Goal: Information Seeking & Learning: Learn about a topic

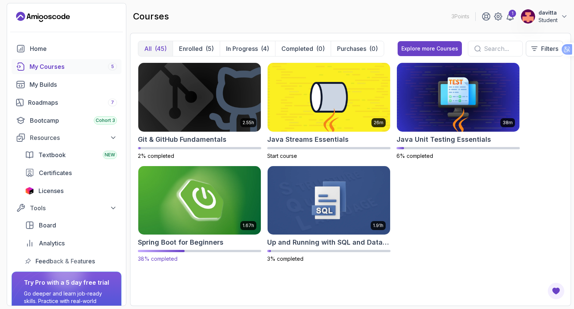
click at [172, 196] on img at bounding box center [199, 200] width 129 height 72
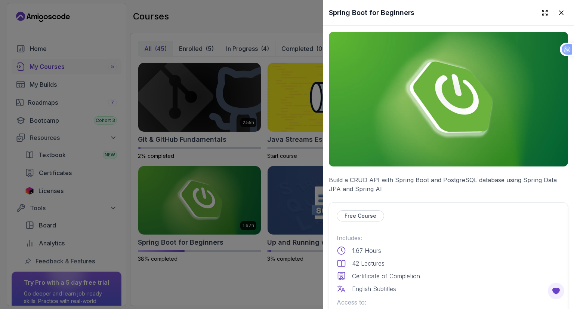
scroll to position [149, 0]
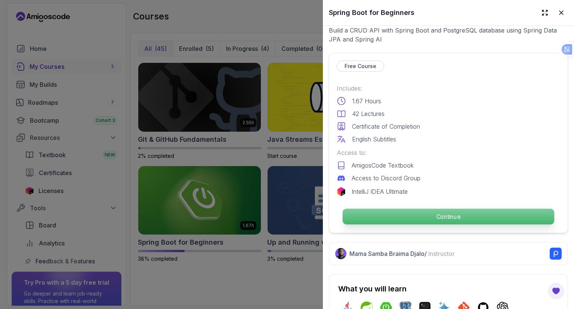
click at [431, 210] on p "Continue" at bounding box center [449, 217] width 212 height 16
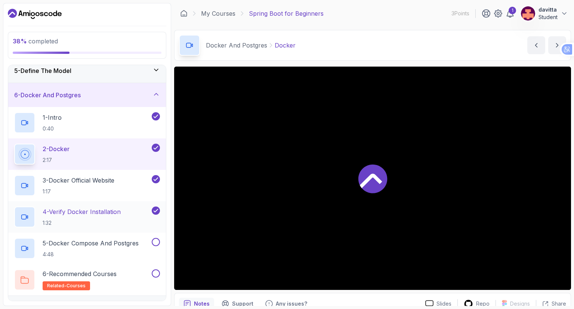
scroll to position [112, 0]
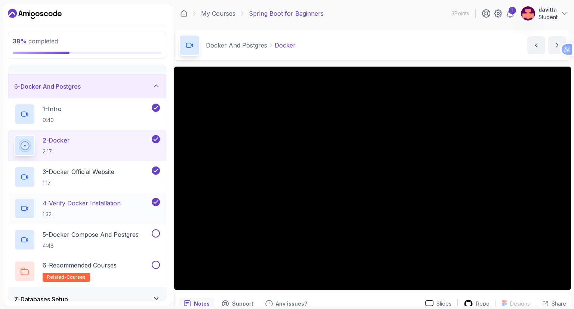
click at [96, 207] on h2 "4 - Verify Docker Installation 1:32" at bounding box center [82, 207] width 78 height 19
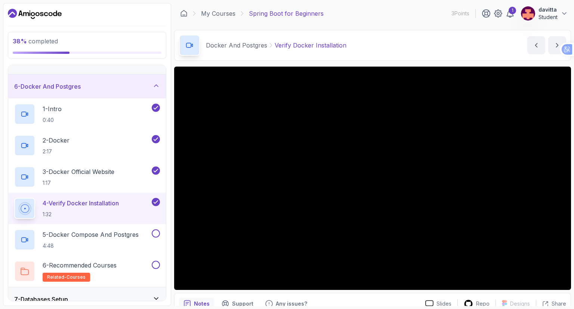
click at [356, 28] on main "My Courses Spring Boot for Beginners 3 Points 1 davitta Student 6 - Docker And …" at bounding box center [372, 154] width 397 height 303
click at [99, 232] on p "5 - Docker Compose And Postgres" at bounding box center [91, 234] width 96 height 9
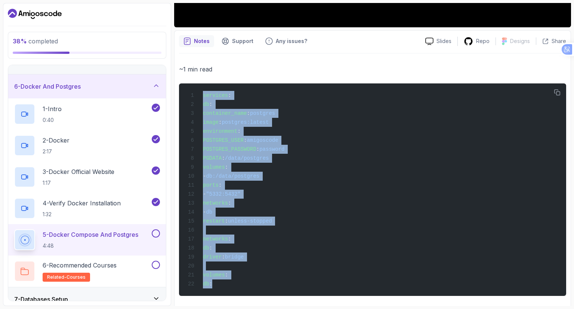
scroll to position [268, 0]
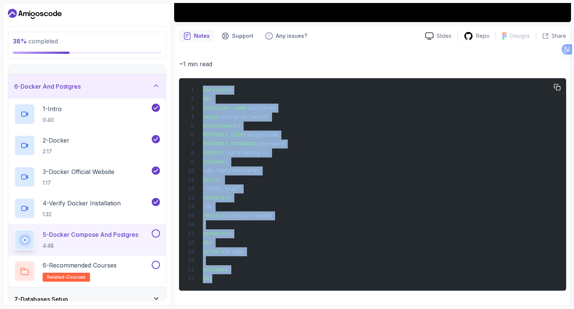
drag, startPoint x: 203, startPoint y: 201, endPoint x: 242, endPoint y: 283, distance: 91.3
click at [242, 283] on div "services : db : container_name : postgres image : postgres:latest environment :…" at bounding box center [372, 184] width 375 height 203
copy code "services : db : container_name : postgres image : postgres:latest environment :…"
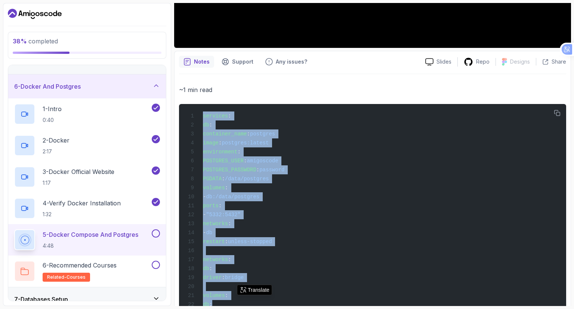
scroll to position [118, 0]
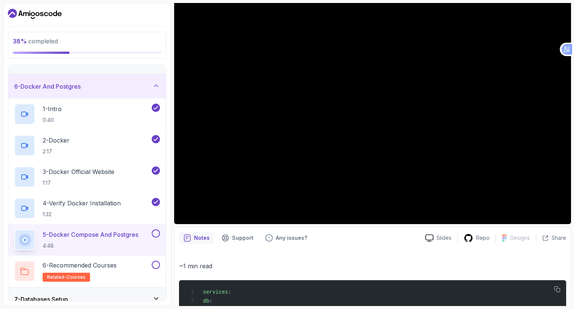
scroll to position [43, 0]
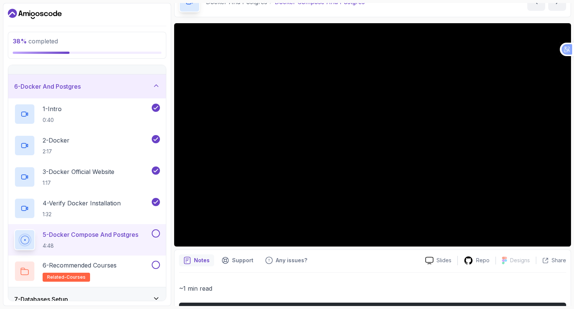
click at [363, 256] on div "Notes Support Any issues?" at bounding box center [299, 260] width 240 height 12
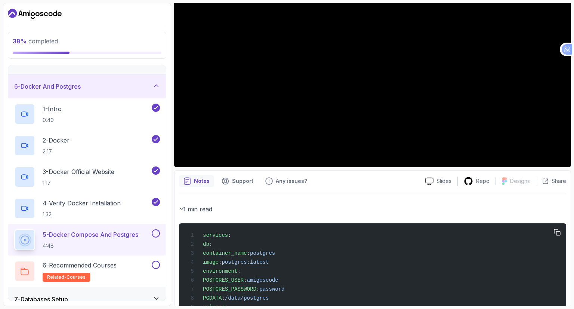
scroll to position [118, 0]
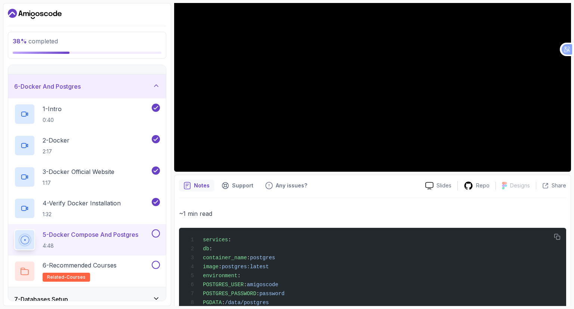
drag, startPoint x: 415, startPoint y: 196, endPoint x: 417, endPoint y: 201, distance: 5.4
click at [415, 196] on div "Notes Support Any issues? Slides Repo Designs Design not available Share ~1 min…" at bounding box center [372, 315] width 397 height 281
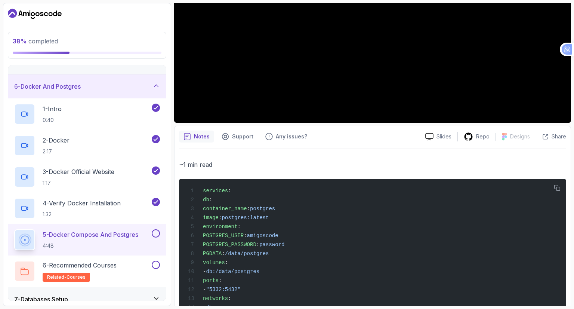
scroll to position [81, 0]
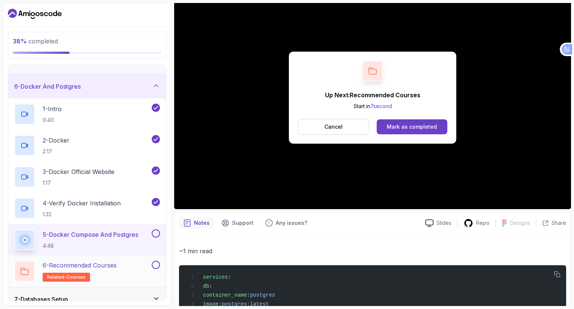
click at [122, 256] on div "6 - Recommended Courses related-courses" at bounding box center [87, 270] width 158 height 31
click at [123, 262] on div "6 - Recommended Courses related-courses" at bounding box center [82, 270] width 136 height 21
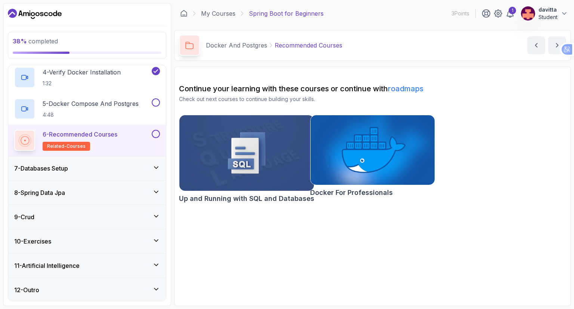
click at [112, 166] on div "7 - Databases Setup" at bounding box center [87, 168] width 146 height 9
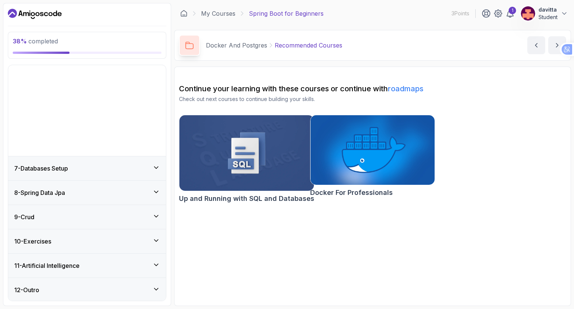
scroll to position [55, 0]
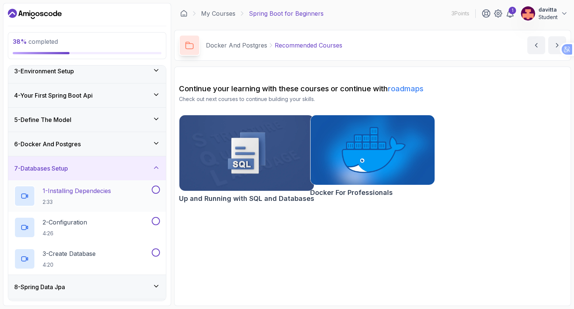
click at [151, 190] on div at bounding box center [155, 189] width 10 height 8
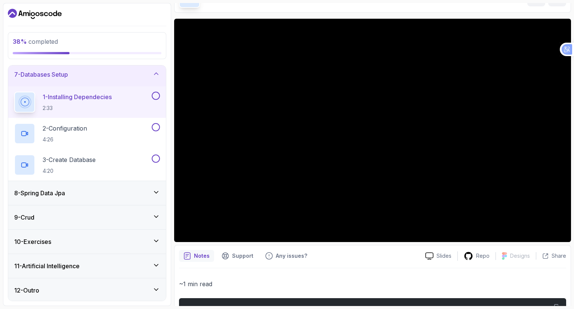
scroll to position [48, 0]
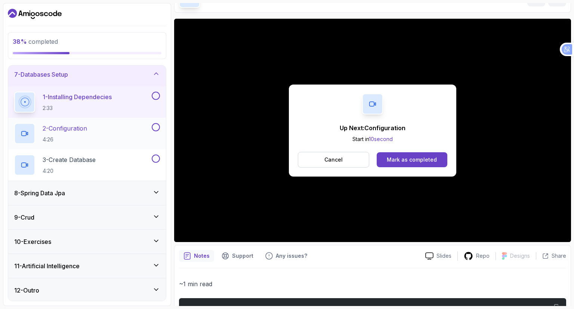
click at [148, 127] on div "2 - Configuration 4:26" at bounding box center [82, 133] width 136 height 21
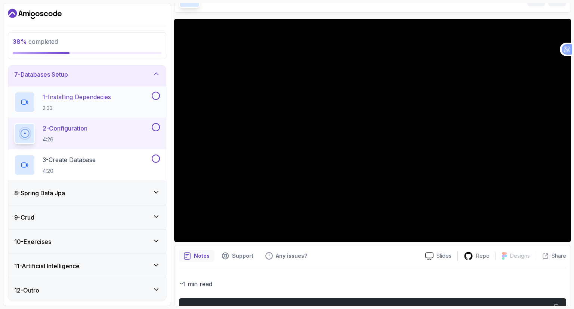
click at [106, 89] on div "1 - Installing Dependecies 2:33" at bounding box center [87, 101] width 158 height 31
click at [126, 103] on div "1 - Installing Dependecies 2:33" at bounding box center [82, 102] width 136 height 21
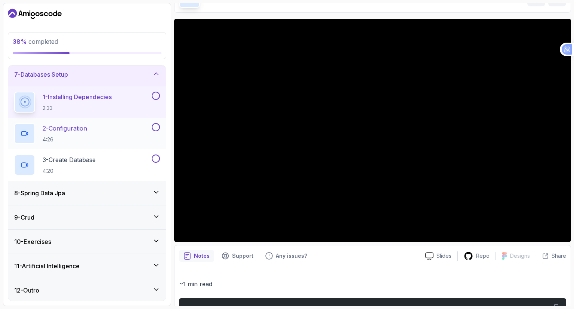
click at [62, 124] on p "2 - Configuration" at bounding box center [65, 128] width 44 height 9
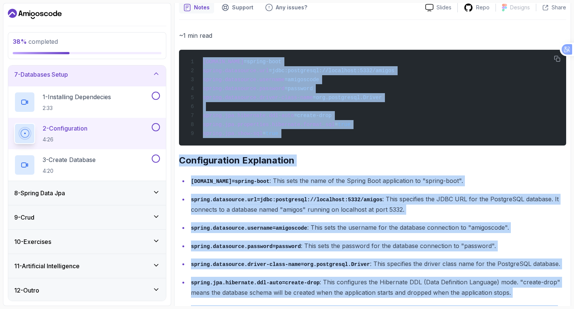
scroll to position [319, 0]
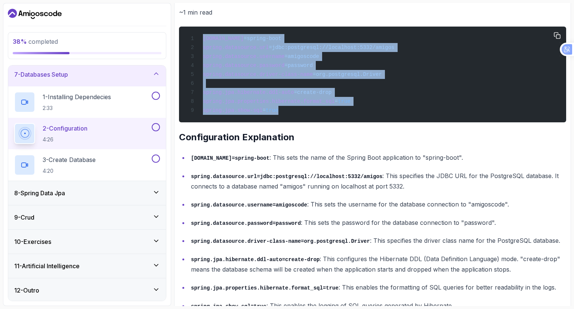
drag, startPoint x: 202, startPoint y: 234, endPoint x: 280, endPoint y: 108, distance: 148.1
click at [280, 108] on div "[DOMAIN_NAME] =spring-boot spring.datasource.url =jdbc:postgresql://localhost:5…" at bounding box center [372, 74] width 375 height 87
copy code "[DOMAIN_NAME] =spring-boot spring.datasource.url =jdbc:postgresql://localhost:5…"
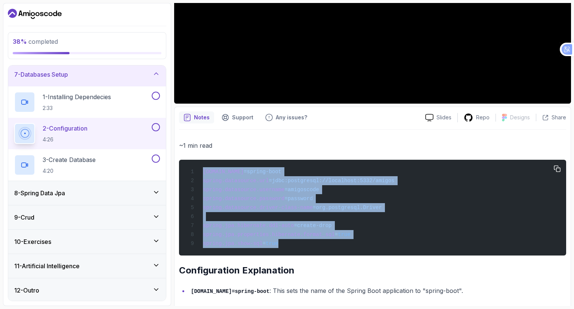
scroll to position [187, 0]
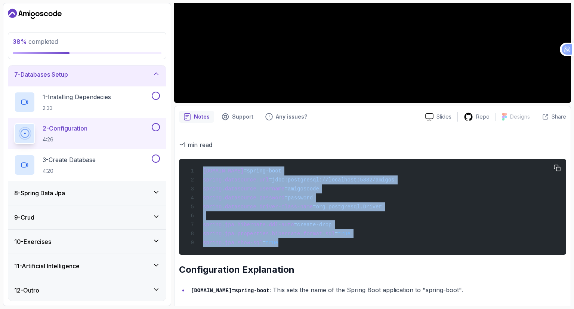
click at [395, 218] on div "[DOMAIN_NAME] =spring-boot spring.datasource.url =jdbc:postgresql://localhost:5…" at bounding box center [372, 206] width 375 height 87
click at [405, 212] on div "[DOMAIN_NAME] =spring-boot spring.datasource.url =jdbc:postgresql://localhost:5…" at bounding box center [372, 206] width 375 height 87
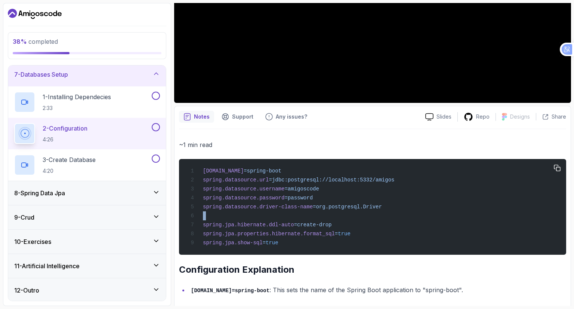
click at [405, 211] on div "[DOMAIN_NAME] =spring-boot spring.datasource.url =jdbc:postgresql://localhost:5…" at bounding box center [372, 206] width 375 height 87
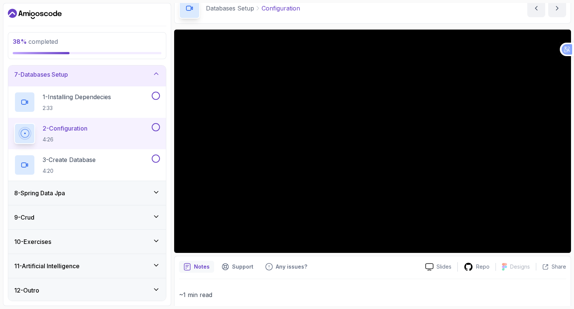
scroll to position [37, 0]
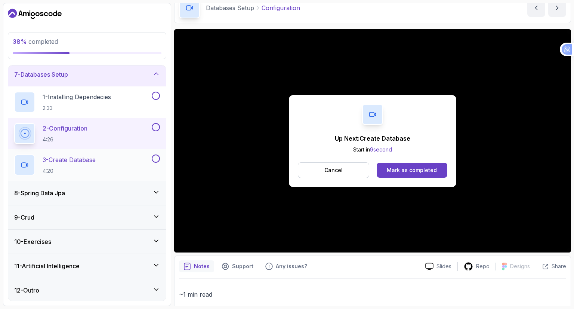
click at [124, 162] on div "3 - Create Database 4:20" at bounding box center [82, 164] width 136 height 21
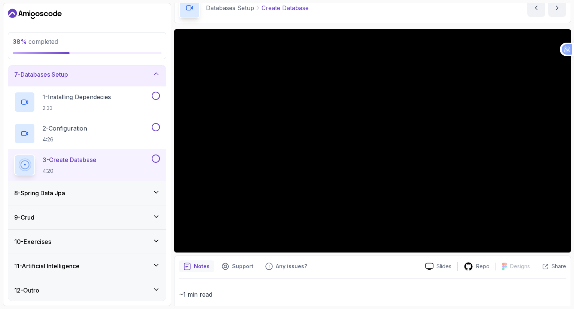
click at [0, 135] on section "38 % completed 1 - Intro 2 - Intro To Spring And Spring Boot 3 - Environment Se…" at bounding box center [287, 154] width 574 height 309
click at [0, 118] on section "38 % completed 1 - Intro 2 - Intro To Spring And Spring Boot 3 - Environment Se…" at bounding box center [287, 154] width 574 height 309
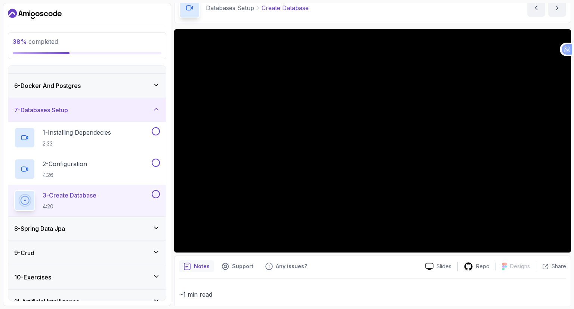
scroll to position [111, 0]
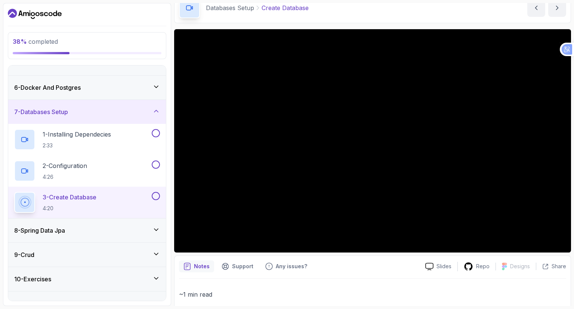
click at [143, 233] on div "8 - Spring Data Jpa" at bounding box center [87, 230] width 146 height 9
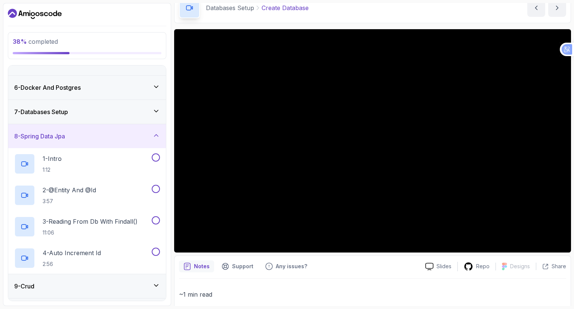
click at [151, 136] on div "8 - Spring Data Jpa" at bounding box center [87, 136] width 146 height 9
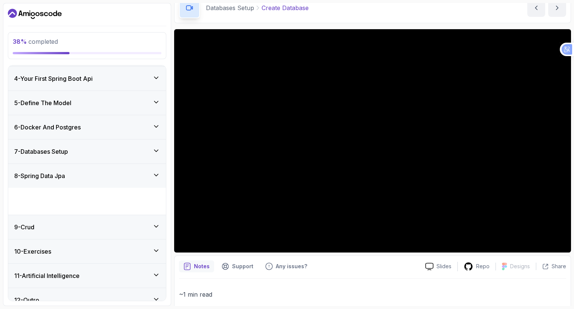
scroll to position [55, 0]
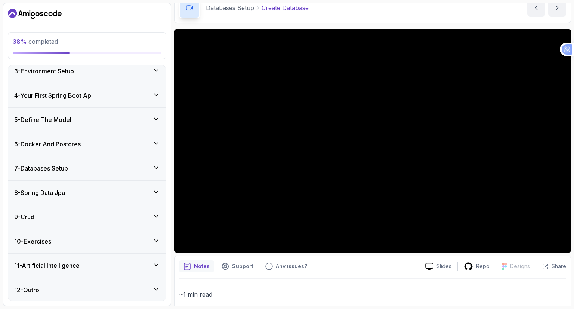
click at [132, 164] on div "7 - Databases Setup" at bounding box center [87, 168] width 146 height 9
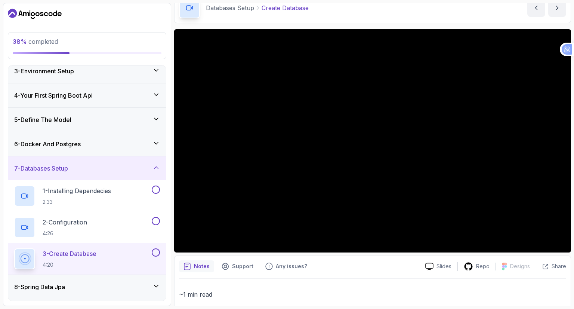
click at [145, 167] on div "7 - Databases Setup" at bounding box center [87, 168] width 146 height 9
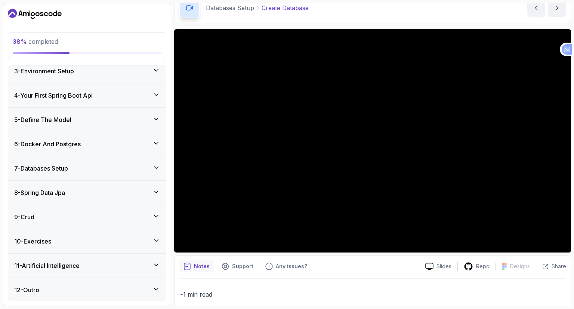
click at [143, 190] on div "8 - Spring Data Jpa" at bounding box center [87, 192] width 146 height 9
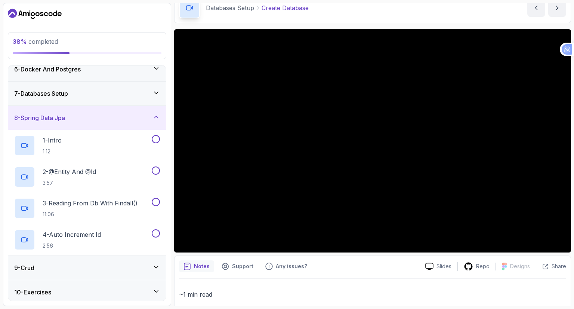
click at [154, 115] on icon at bounding box center [155, 116] width 7 height 7
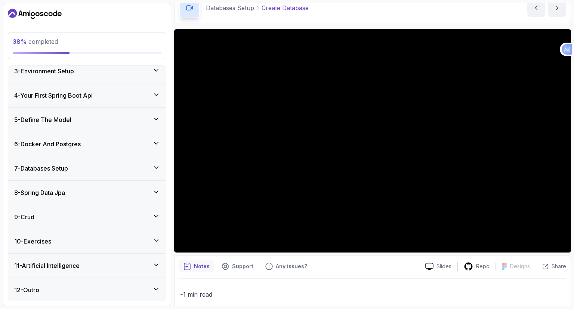
click at [143, 216] on div "9 - Crud" at bounding box center [87, 216] width 146 height 9
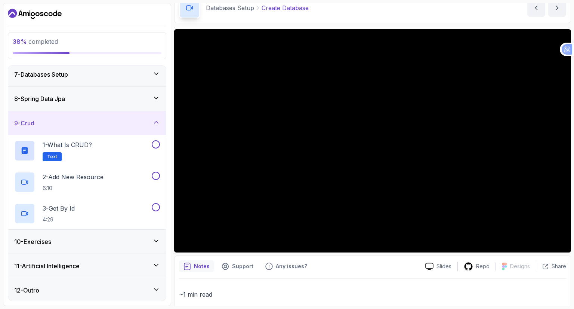
click at [158, 118] on icon at bounding box center [155, 121] width 7 height 7
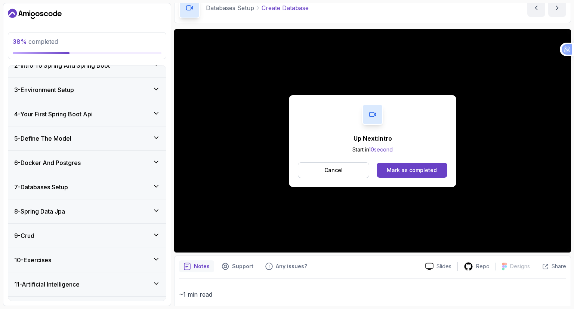
scroll to position [0, 0]
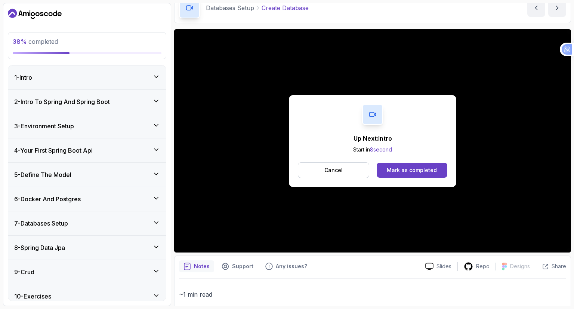
click at [141, 215] on div "7 - Databases Setup" at bounding box center [87, 223] width 158 height 24
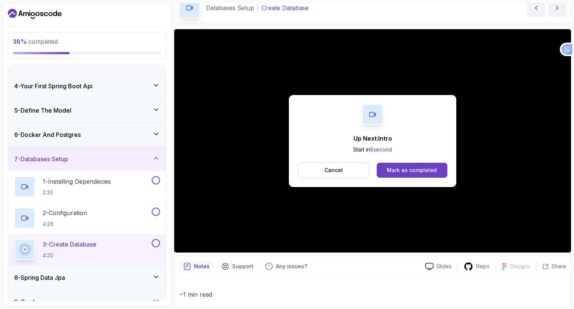
scroll to position [75, 0]
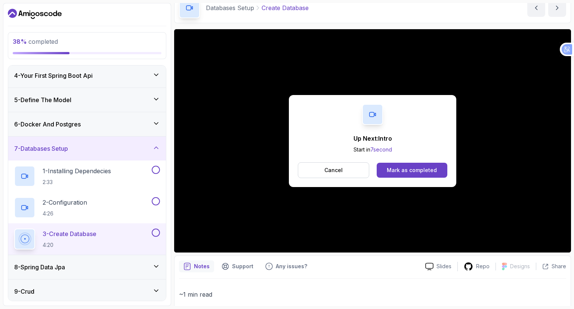
click at [151, 230] on div at bounding box center [155, 232] width 10 height 8
click at [156, 201] on button at bounding box center [156, 201] width 8 height 8
click at [157, 166] on button at bounding box center [156, 170] width 8 height 8
click at [157, 231] on button at bounding box center [156, 232] width 8 height 8
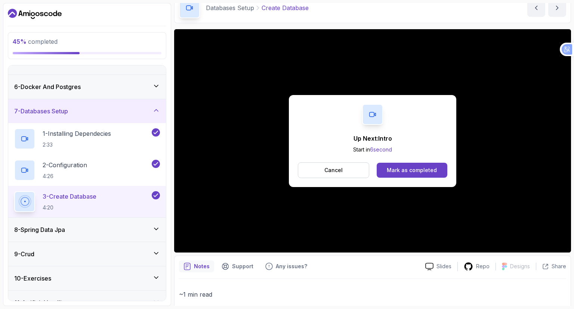
click at [129, 227] on div "8 - Spring Data Jpa" at bounding box center [87, 229] width 146 height 9
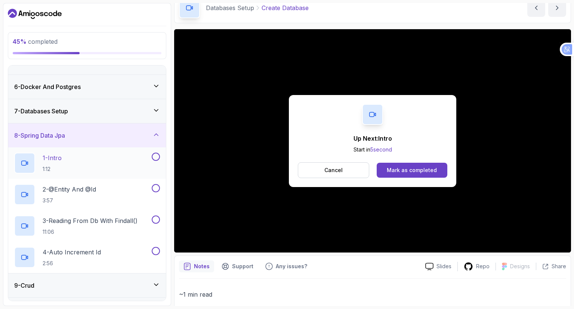
click at [111, 163] on div "1 - Intro 1:12" at bounding box center [82, 162] width 136 height 21
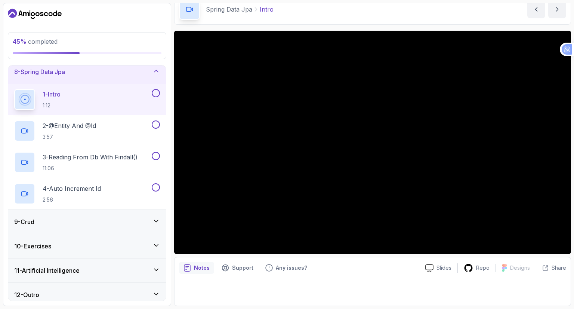
scroll to position [180, 0]
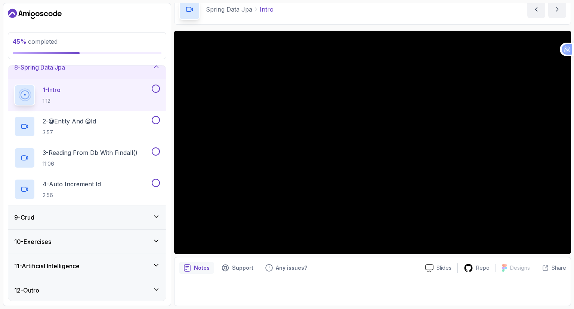
click at [147, 280] on div "12 - Outro" at bounding box center [87, 290] width 158 height 24
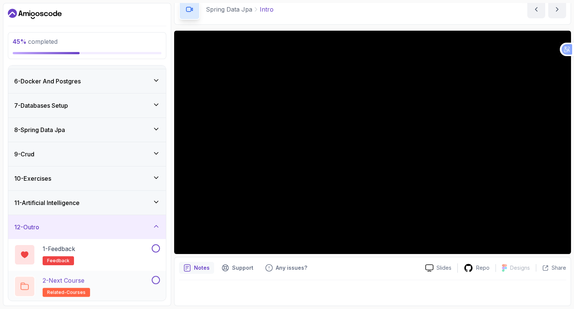
scroll to position [117, 0]
click at [130, 273] on div "2 - Next Course related-courses" at bounding box center [87, 286] width 158 height 31
click at [154, 223] on icon at bounding box center [155, 226] width 7 height 7
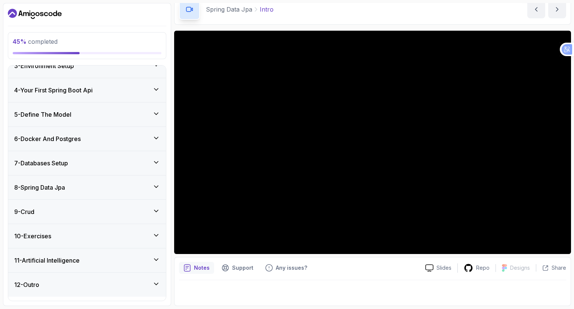
scroll to position [55, 0]
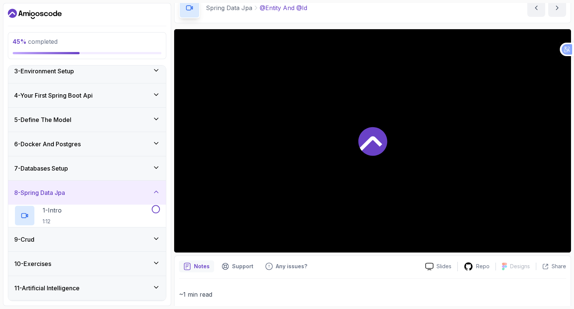
scroll to position [117, 0]
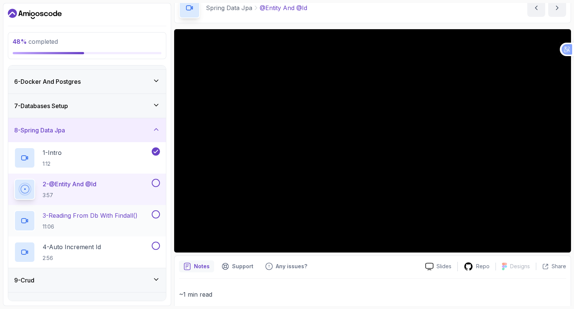
click at [72, 223] on p "11:06" at bounding box center [90, 226] width 95 height 7
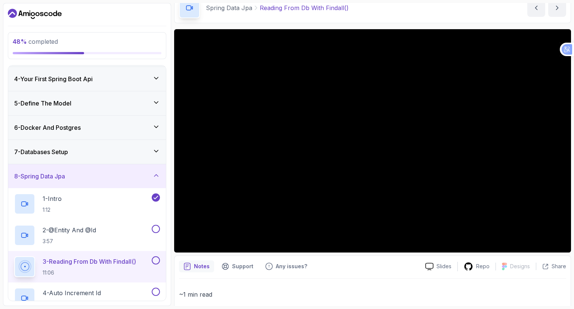
scroll to position [68, 0]
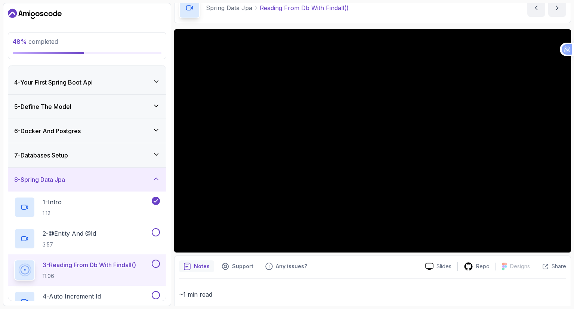
click at [143, 156] on div "7 - Databases Setup" at bounding box center [87, 155] width 146 height 9
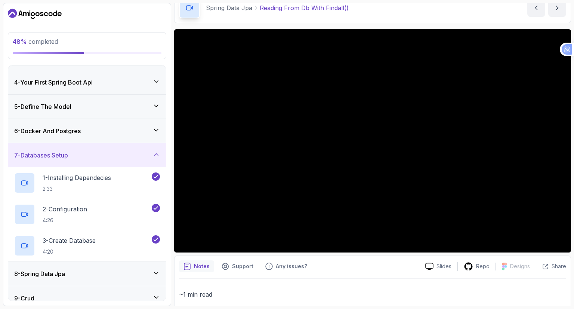
click at [144, 152] on div "7 - Databases Setup" at bounding box center [87, 155] width 146 height 9
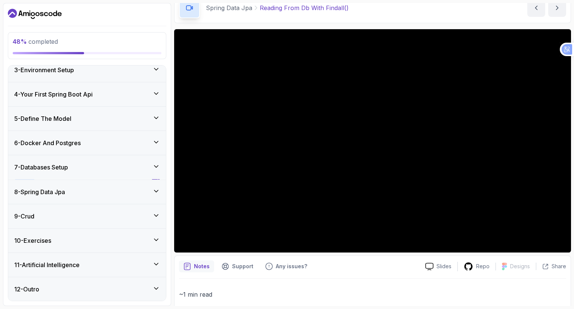
scroll to position [55, 0]
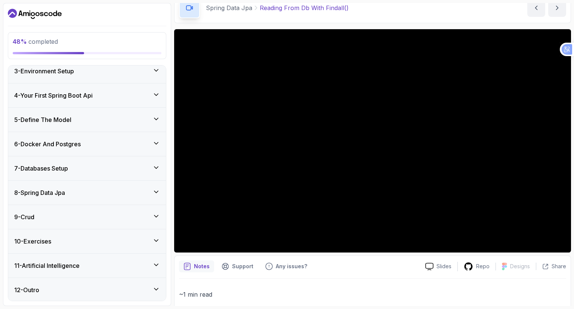
click at [134, 188] on div "8 - Spring Data Jpa" at bounding box center [87, 192] width 146 height 9
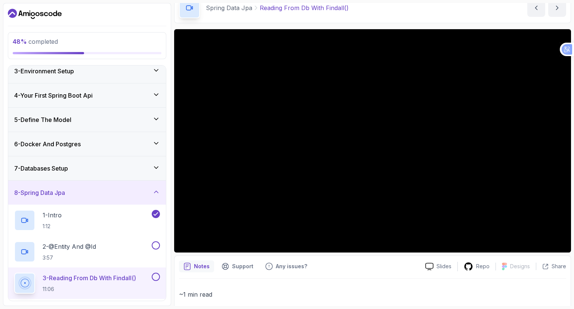
click at [147, 153] on div "6 - Docker And Postgres" at bounding box center [87, 144] width 158 height 24
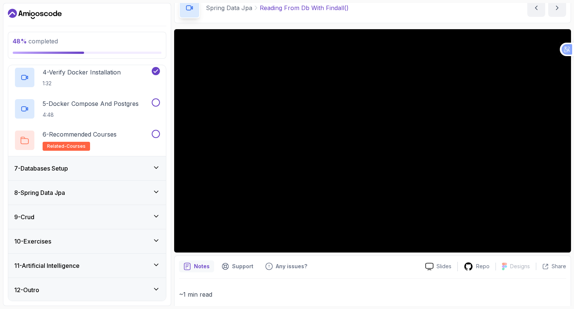
click at [144, 168] on div "7 - Databases Setup" at bounding box center [87, 168] width 146 height 9
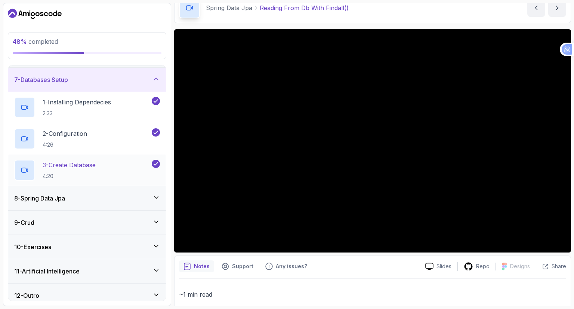
scroll to position [149, 0]
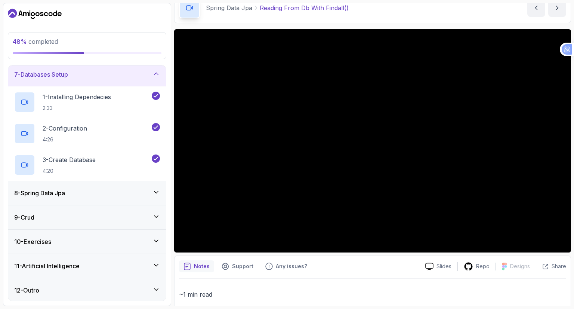
click at [137, 187] on div "8 - Spring Data Jpa" at bounding box center [87, 193] width 158 height 24
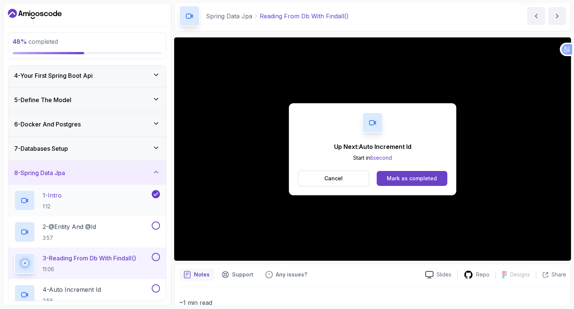
scroll to position [112, 0]
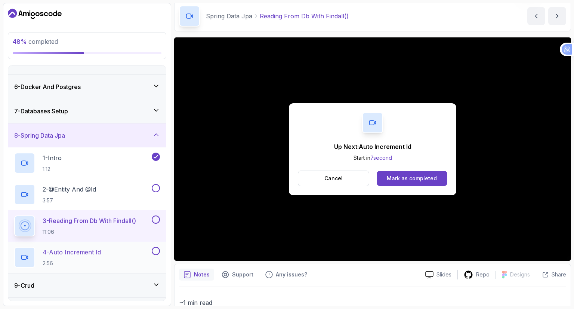
click at [133, 255] on div "4 - Auto Increment Id 2:56" at bounding box center [82, 257] width 136 height 21
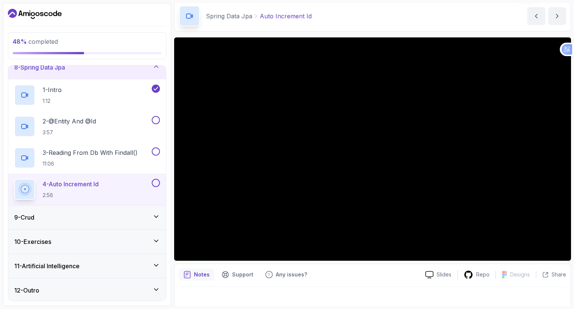
click at [131, 217] on div "9 - Crud" at bounding box center [87, 217] width 146 height 9
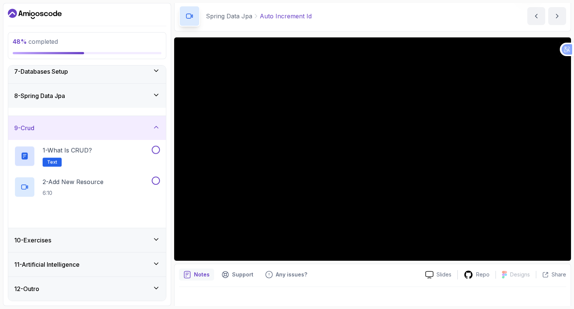
scroll to position [149, 0]
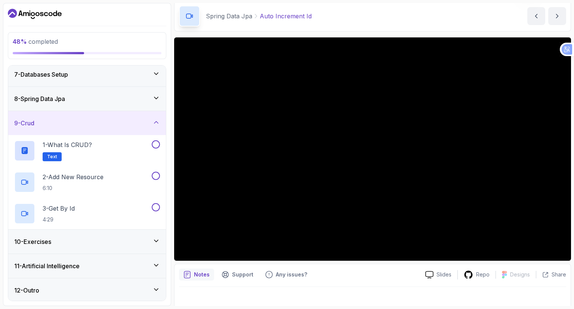
click at [151, 115] on div "9 - Crud" at bounding box center [87, 123] width 158 height 24
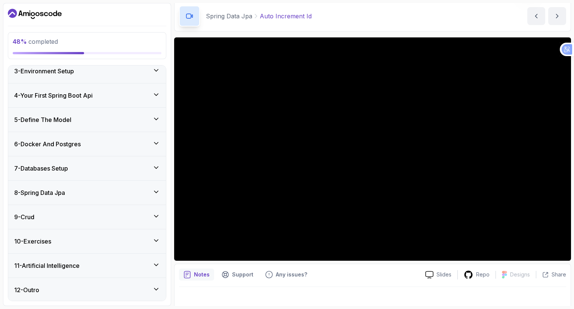
scroll to position [36, 0]
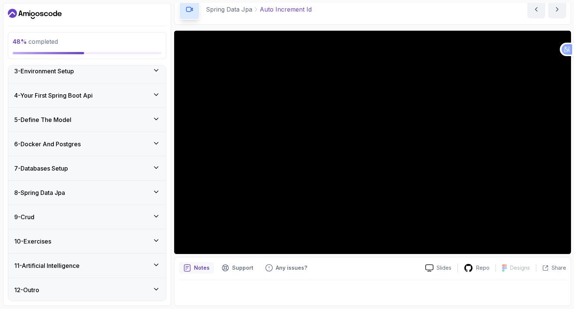
click at [124, 162] on div "7 - Databases Setup" at bounding box center [87, 168] width 158 height 24
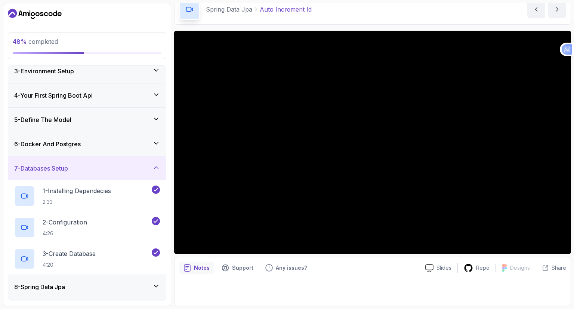
click at [147, 170] on div "7 - Databases Setup" at bounding box center [87, 168] width 146 height 9
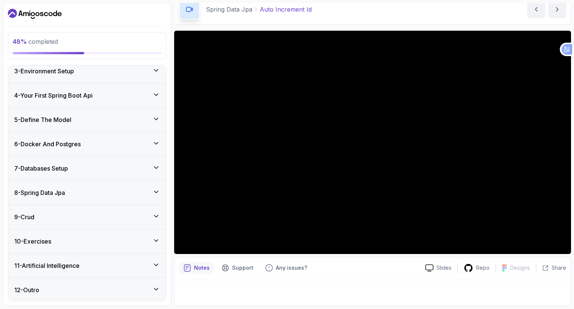
click at [154, 188] on icon at bounding box center [155, 191] width 7 height 7
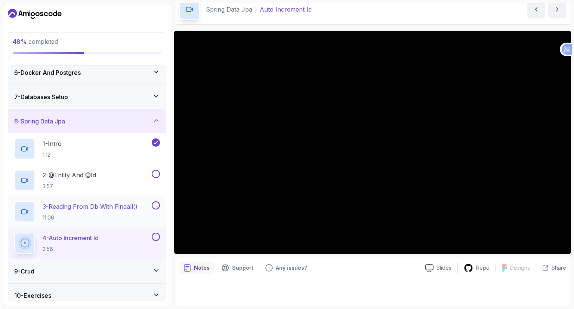
scroll to position [130, 0]
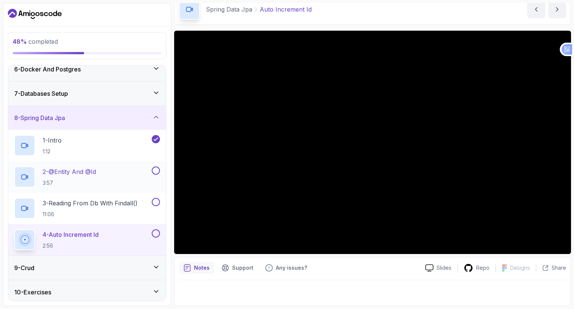
click at [155, 170] on button at bounding box center [156, 170] width 8 height 8
click at [156, 169] on icon at bounding box center [155, 170] width 7 height 7
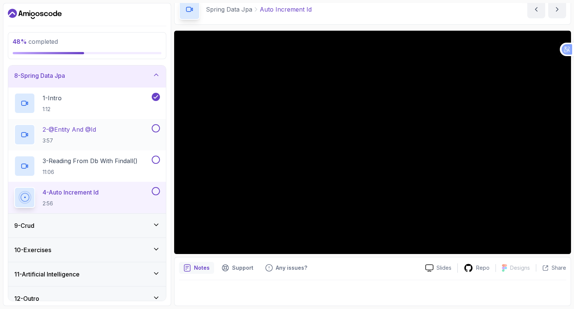
scroll to position [180, 0]
